Goal: Navigation & Orientation: Find specific page/section

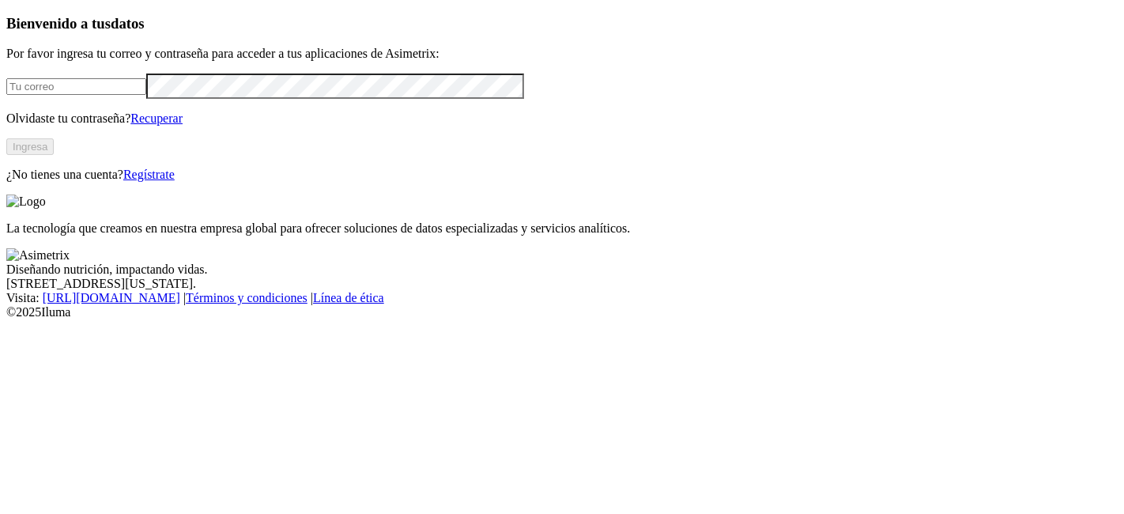
type input "[PERSON_NAME][EMAIL_ADDRESS][PERSON_NAME][DOMAIN_NAME]"
click at [54, 155] on button "Ingresa" at bounding box center [29, 146] width 47 height 17
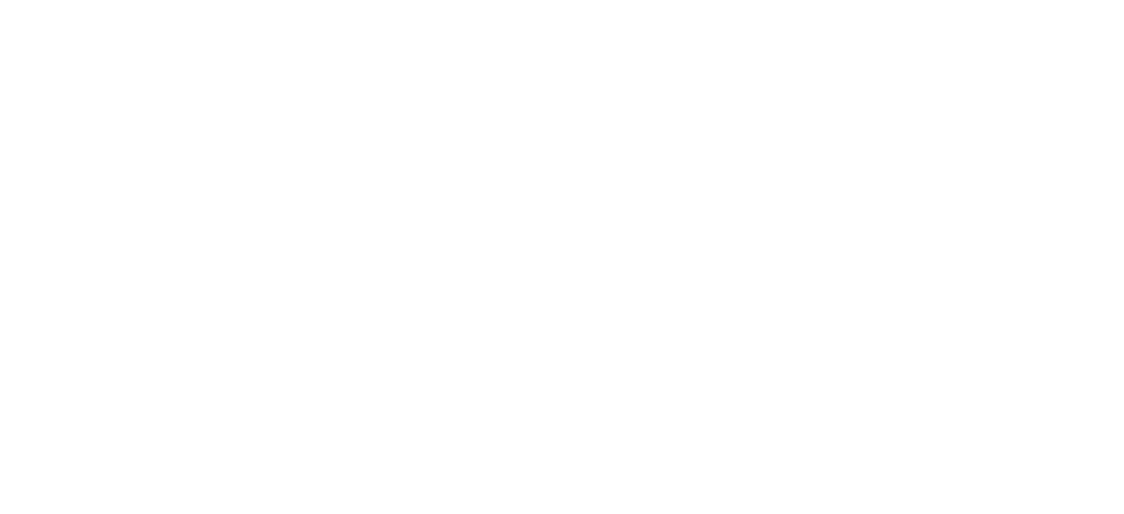
drag, startPoint x: 958, startPoint y: 197, endPoint x: 949, endPoint y: 100, distance: 97.6
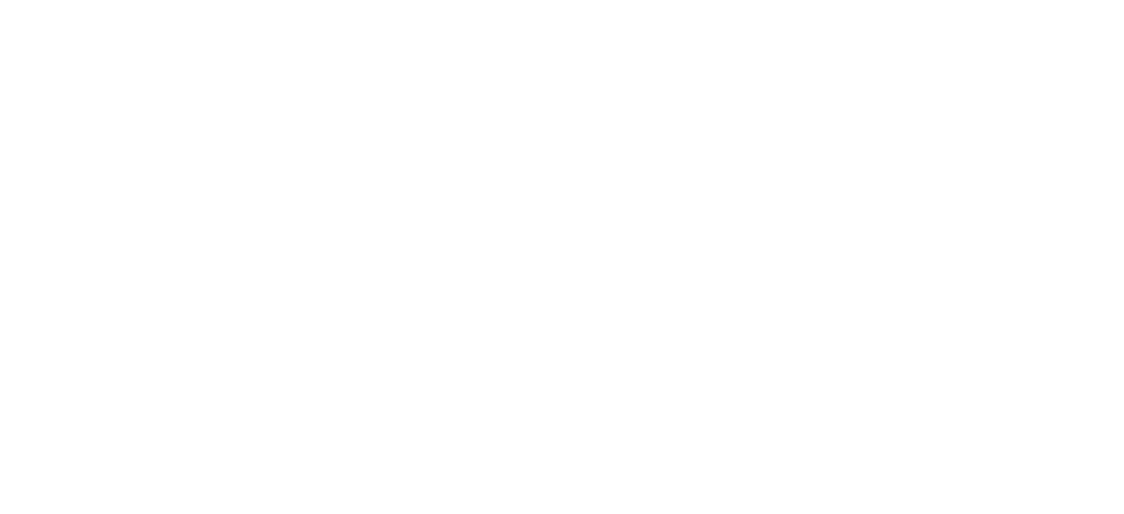
scroll to position [1566, 0]
drag, startPoint x: 717, startPoint y: 32, endPoint x: 735, endPoint y: 28, distance: 17.8
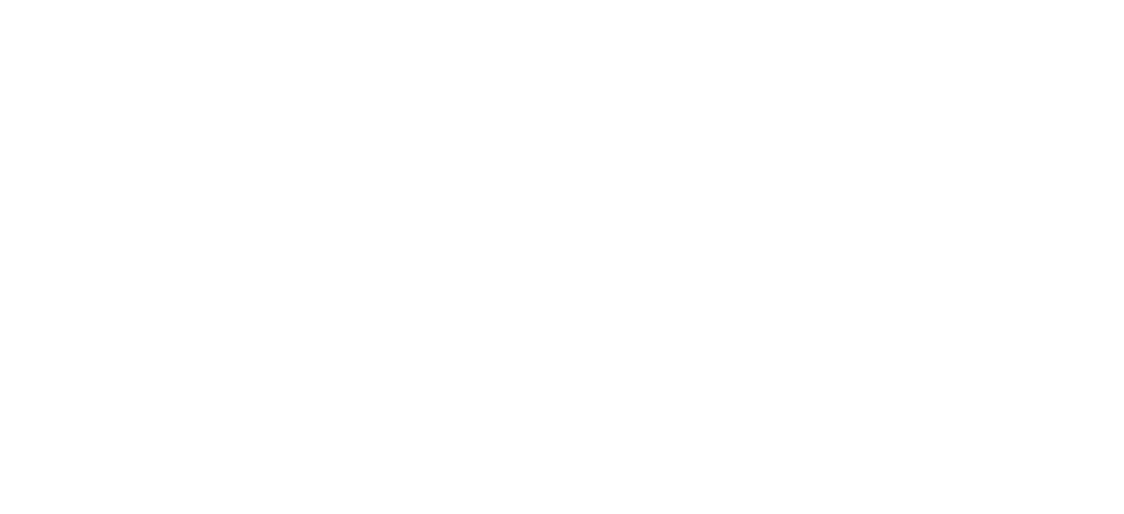
copy div "PROGRESSIVEGROUPCOMPANY"
